Goal: Task Accomplishment & Management: Manage account settings

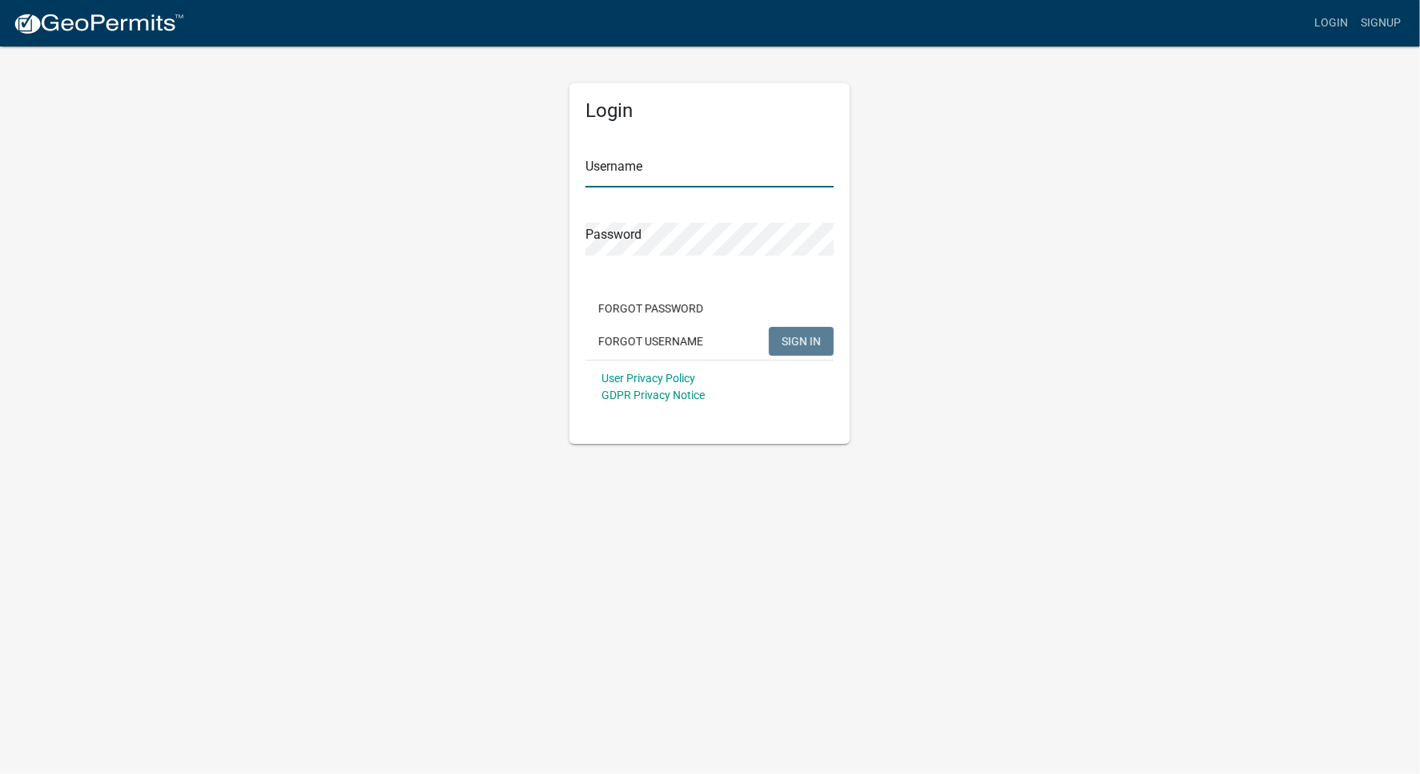
click at [671, 179] on input "Username" at bounding box center [710, 171] width 248 height 33
click at [796, 350] on button "SIGN IN" at bounding box center [801, 341] width 65 height 29
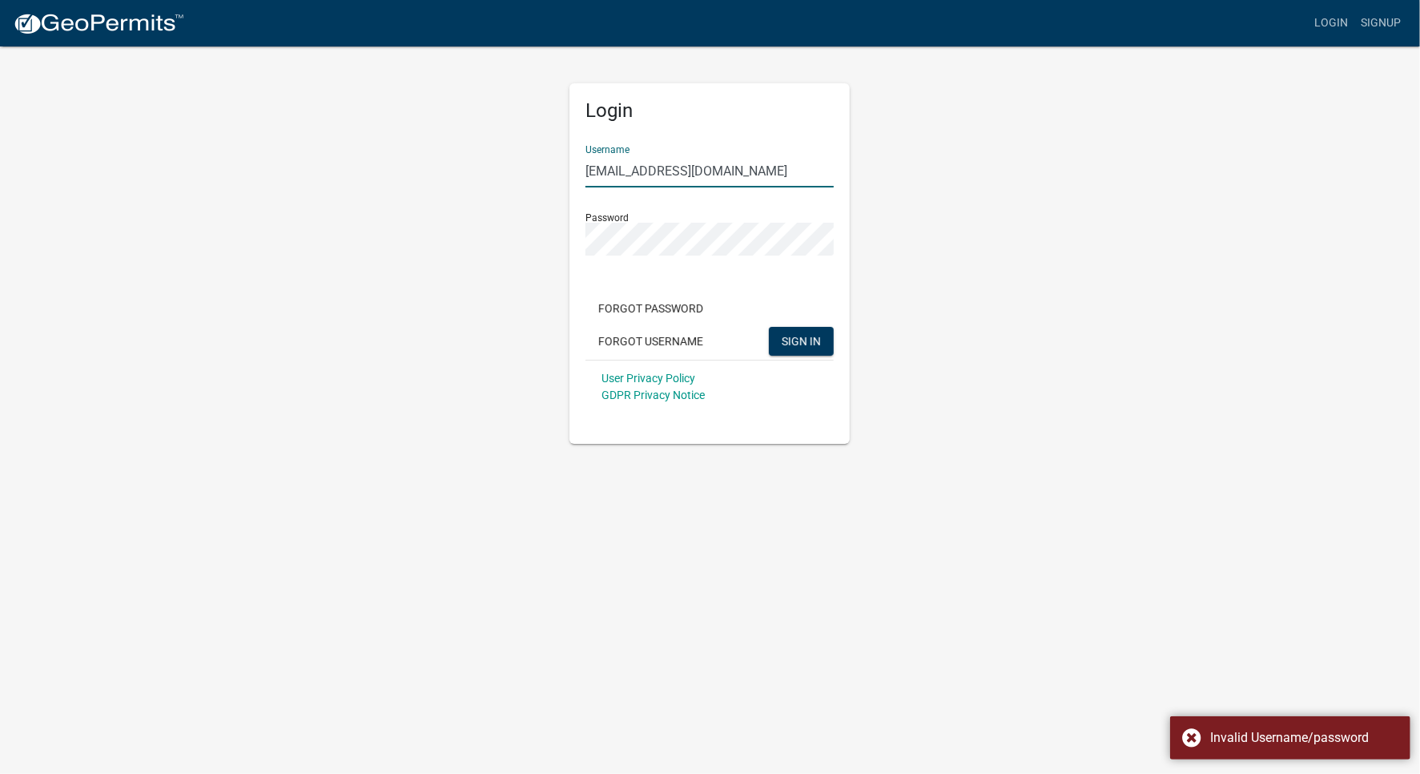
click at [696, 171] on input "[EMAIL_ADDRESS][DOMAIN_NAME]" at bounding box center [710, 171] width 248 height 33
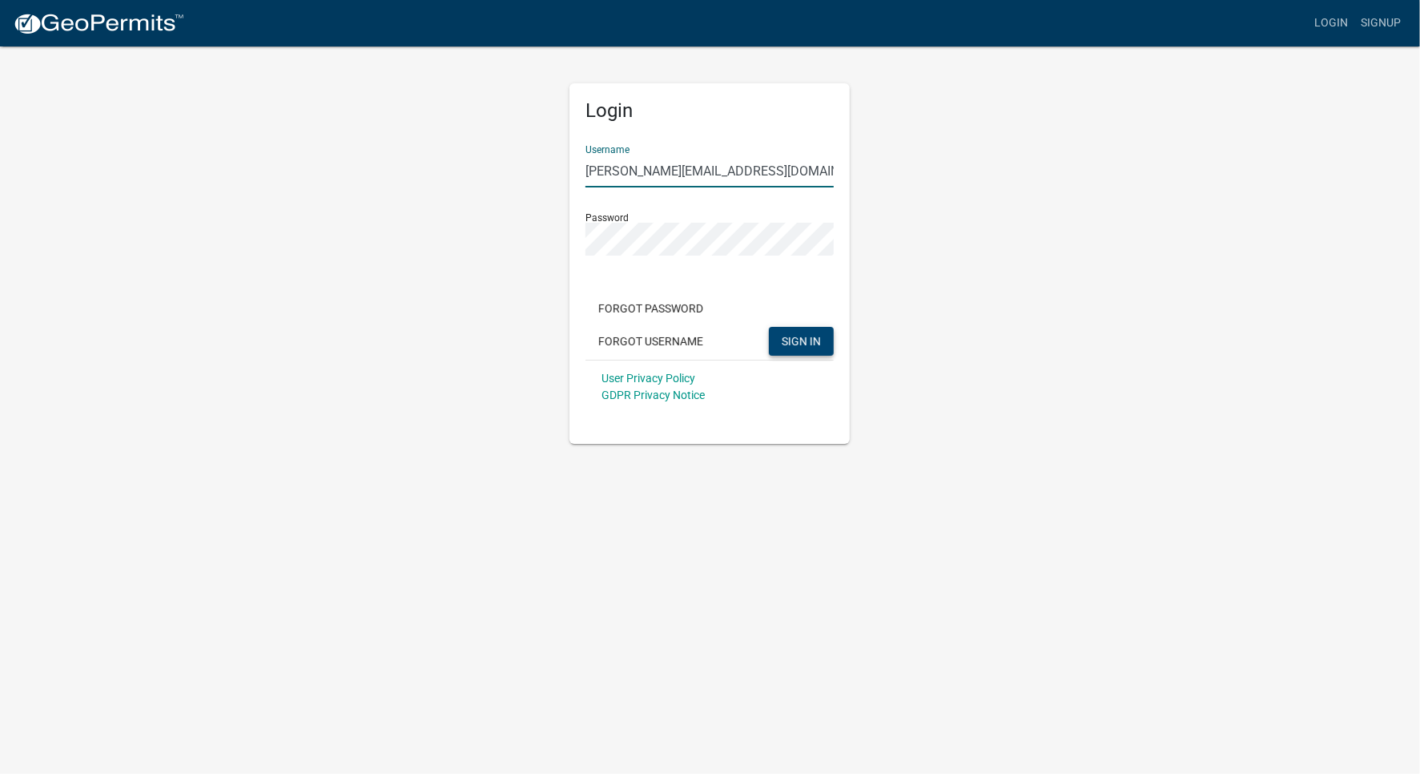
type input "[PERSON_NAME][EMAIL_ADDRESS][DOMAIN_NAME]"
click at [811, 339] on span "SIGN IN" at bounding box center [801, 340] width 39 height 13
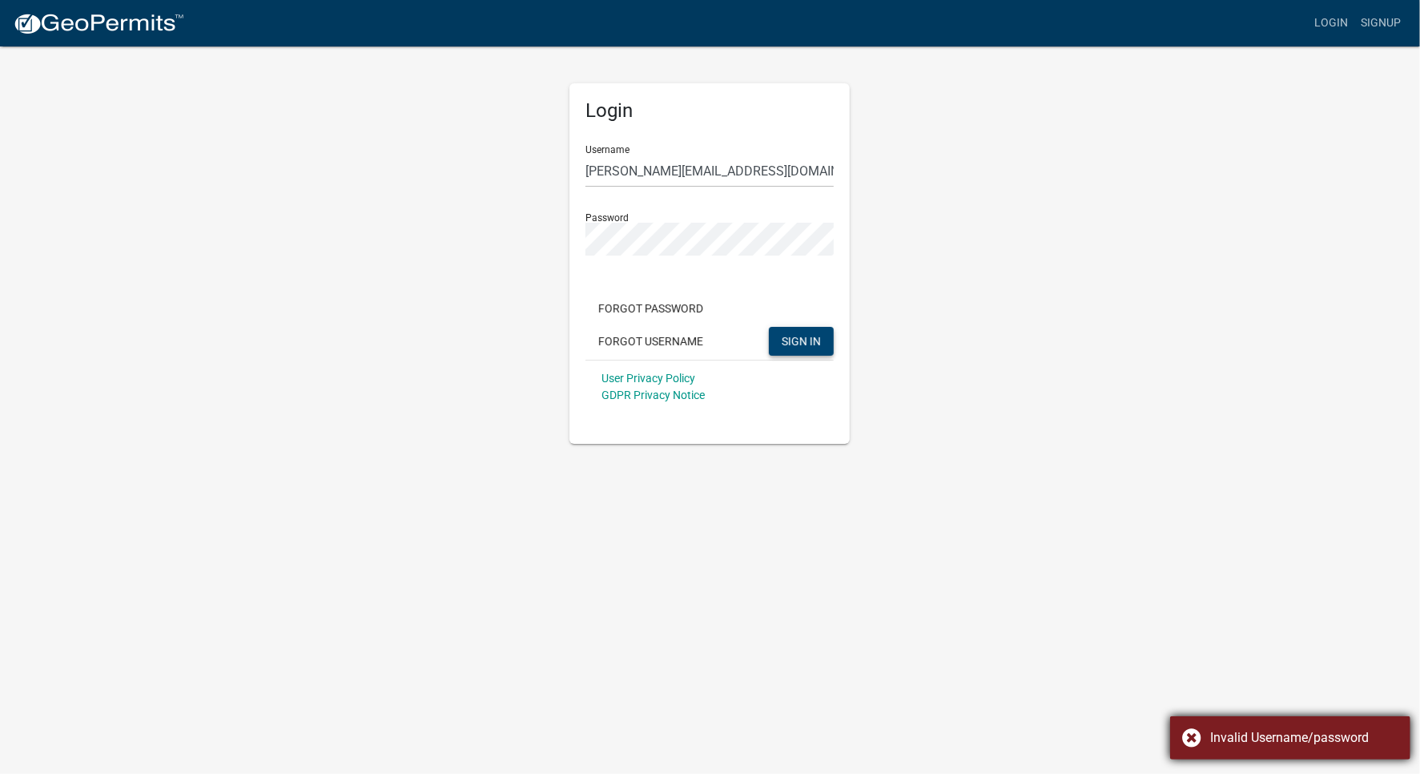
click at [1188, 730] on div "Invalid Username/password" at bounding box center [1290, 737] width 240 height 43
